Goal: Task Accomplishment & Management: Manage account settings

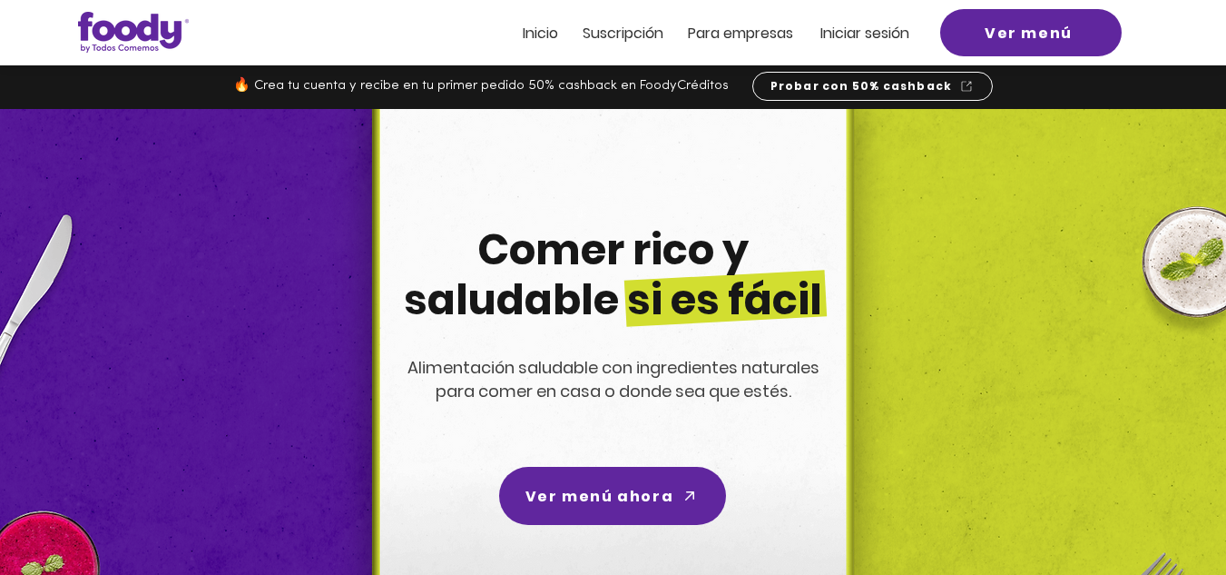
click at [868, 33] on span "Iniciar sesión" at bounding box center [865, 33] width 89 height 21
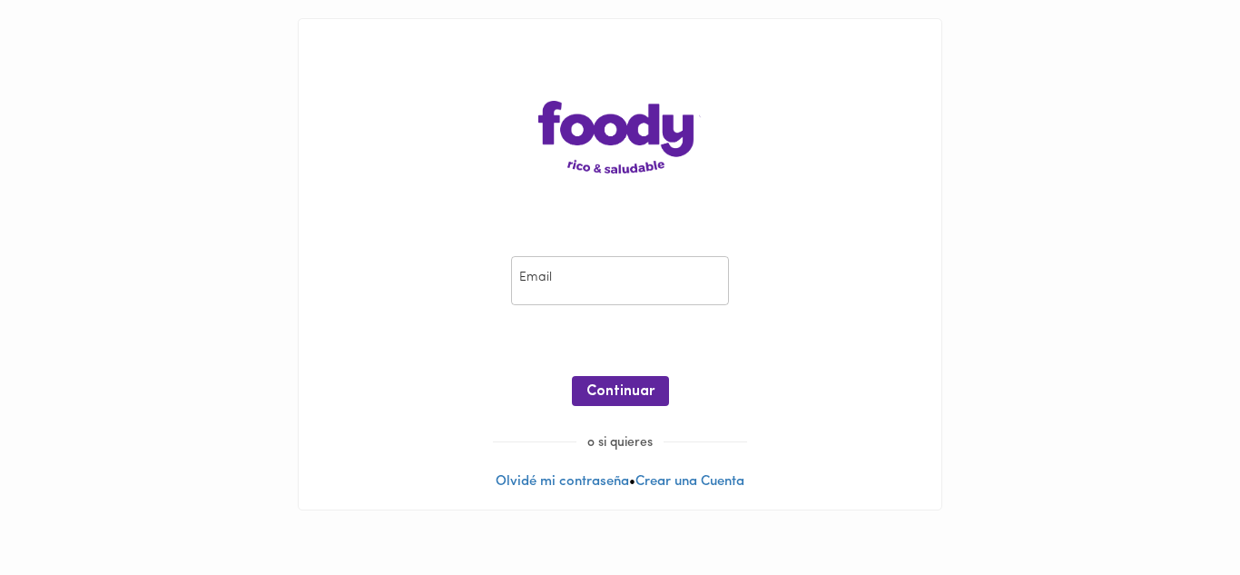
click at [558, 277] on input "email" at bounding box center [620, 281] width 218 height 50
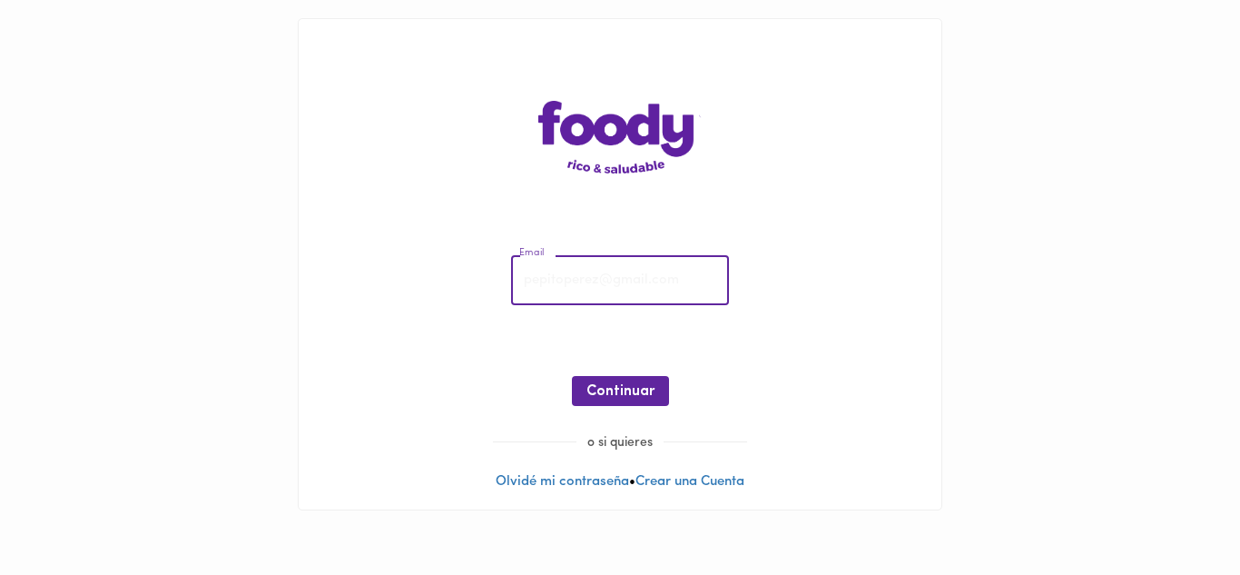
type input "[EMAIL_ADDRESS][DOMAIN_NAME]"
click at [622, 395] on span "Continuar" at bounding box center [620, 391] width 68 height 17
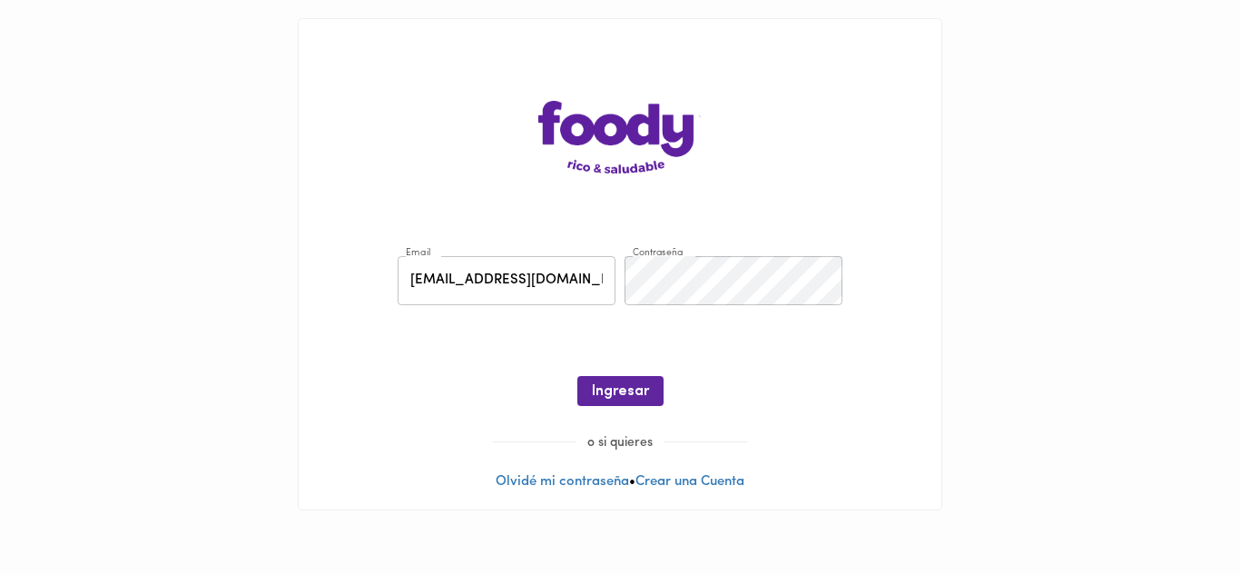
click at [622, 395] on span "Ingresar" at bounding box center [620, 391] width 57 height 17
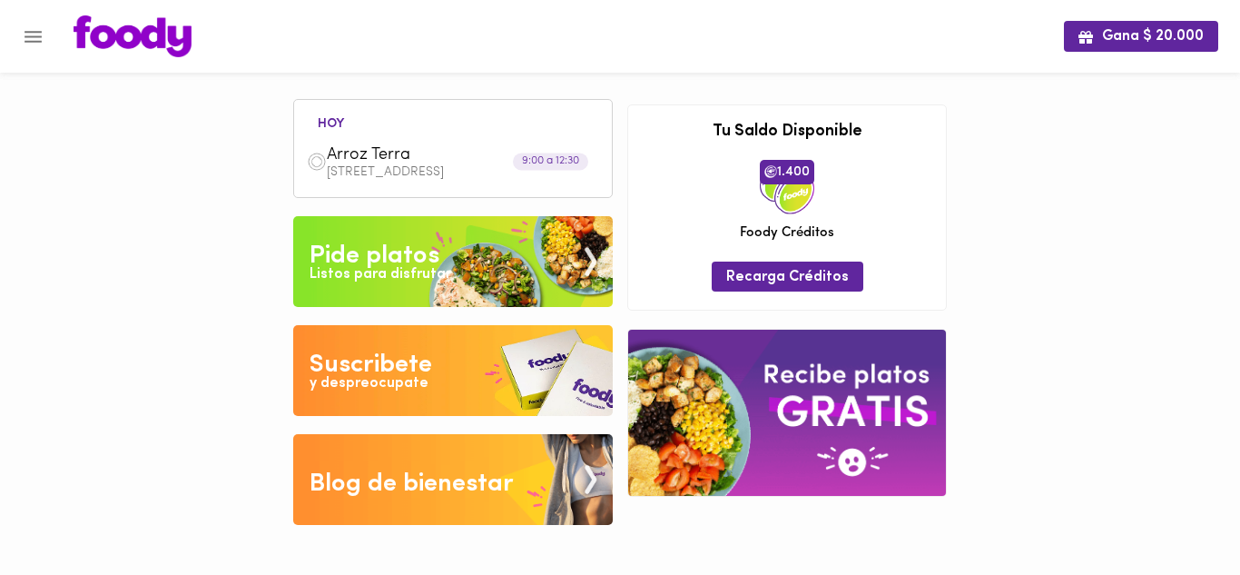
click at [321, 162] on img at bounding box center [317, 162] width 20 height 20
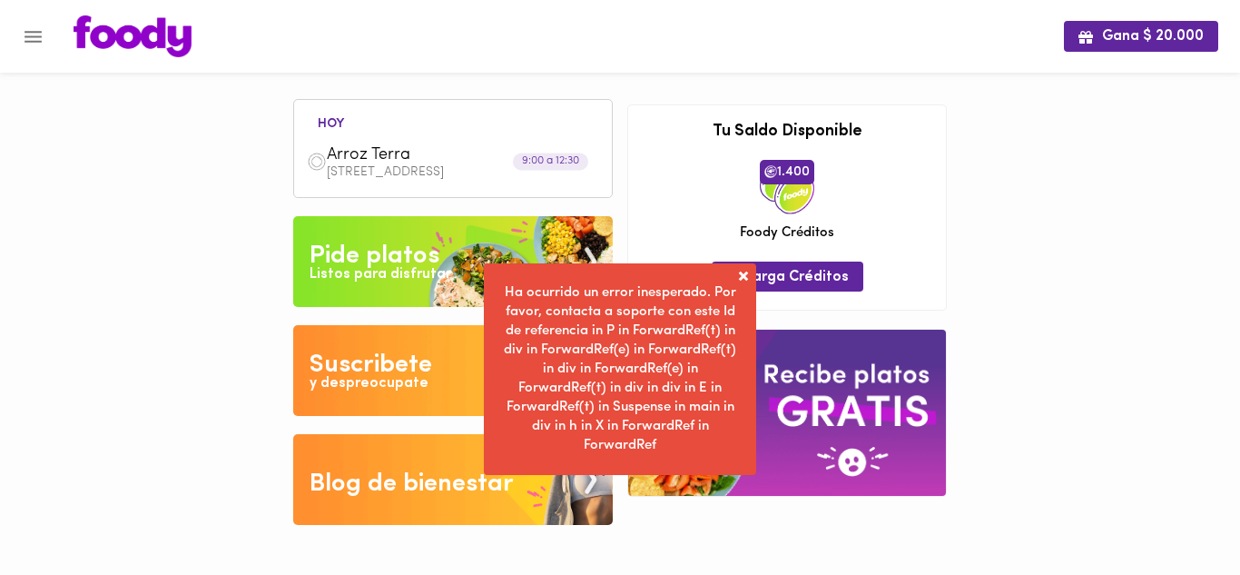
click at [318, 160] on img at bounding box center [317, 162] width 20 height 20
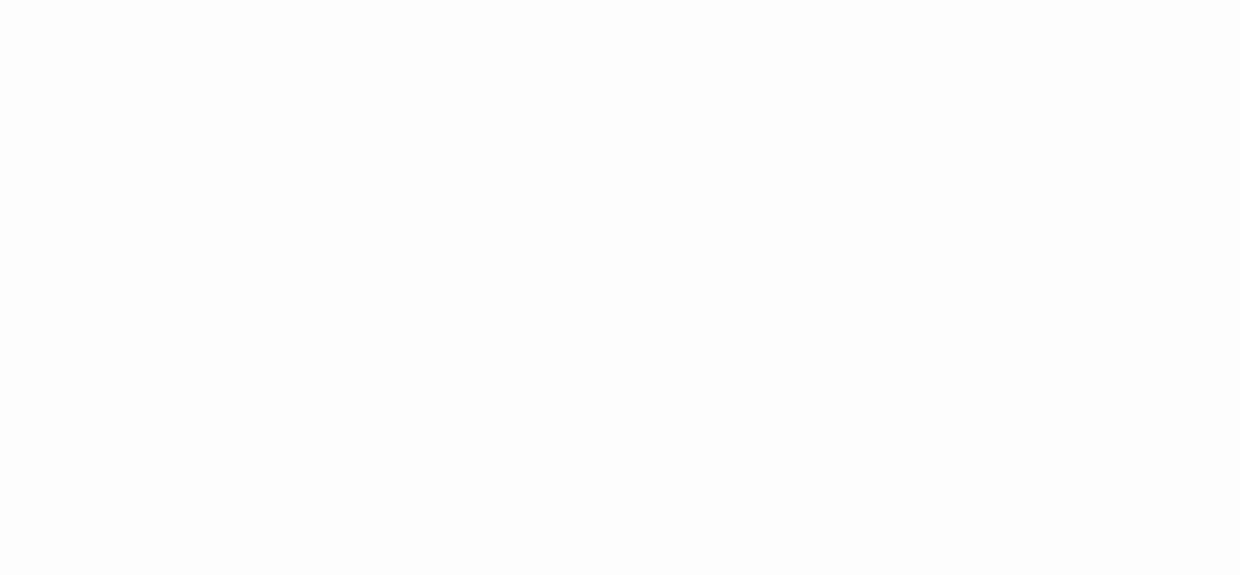
click at [318, 0] on html at bounding box center [620, 0] width 1240 height 0
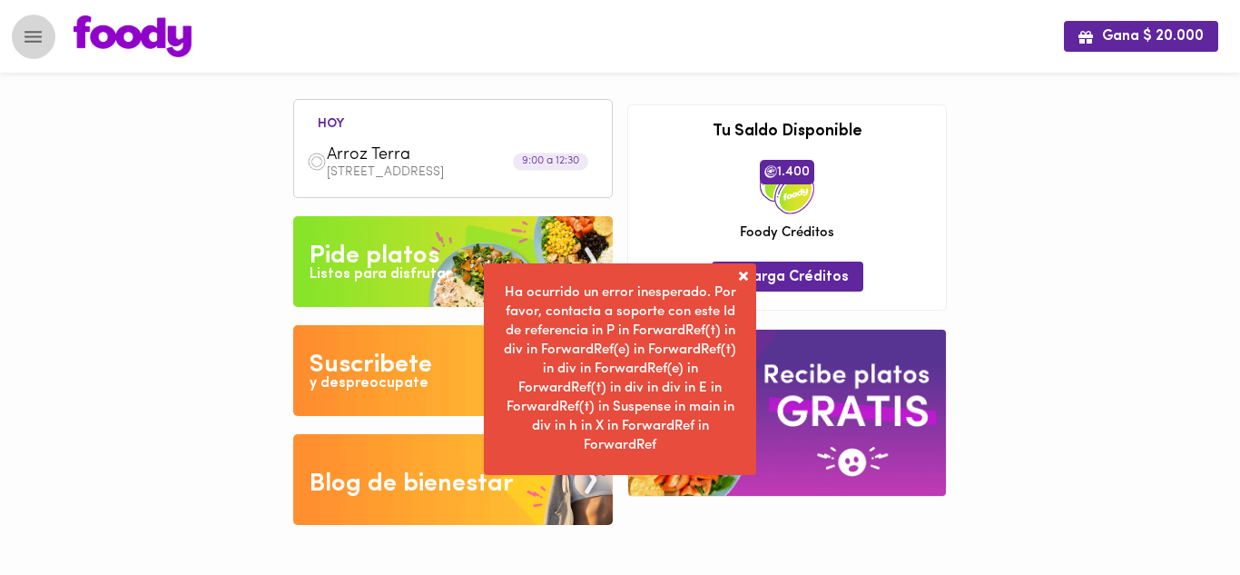
click at [33, 42] on icon "Menu" at bounding box center [33, 37] width 17 height 12
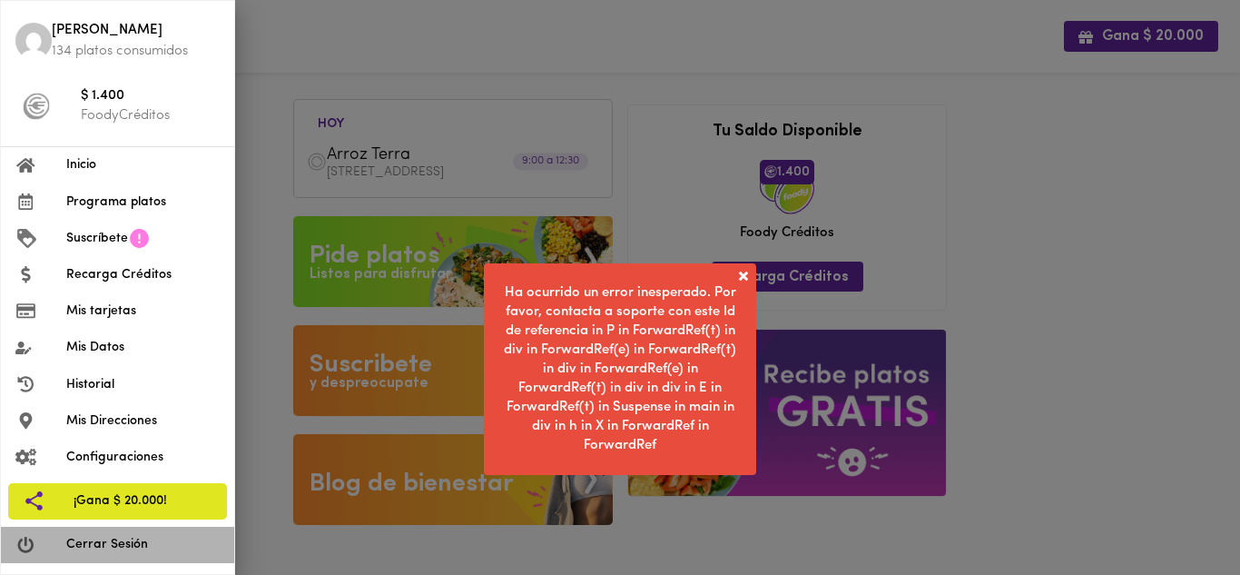
click at [93, 543] on span "Cerrar Sesión" at bounding box center [142, 544] width 153 height 19
